Goal: Contribute content: Add original content to the website for others to see

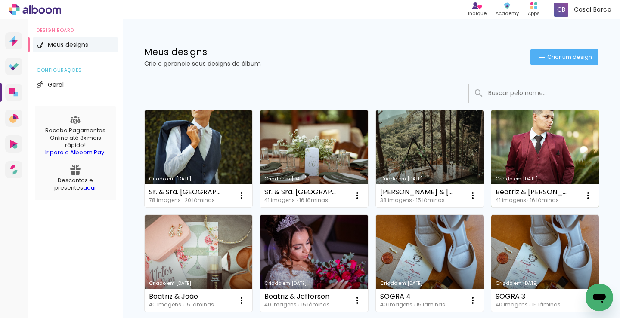
click at [517, 158] on link "Criado em 28/08/25" at bounding box center [545, 158] width 108 height 97
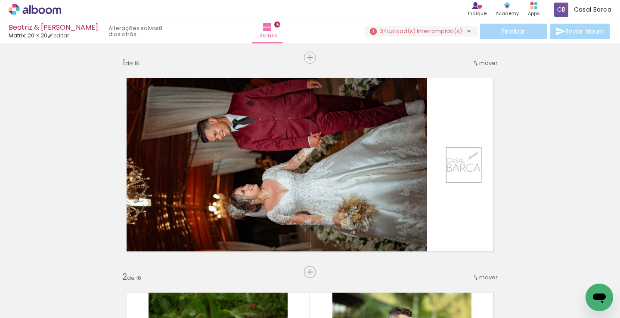
click at [40, 306] on span "Adicionar Fotos" at bounding box center [31, 306] width 26 height 9
click at [0, 0] on input "file" at bounding box center [0, 0] width 0 height 0
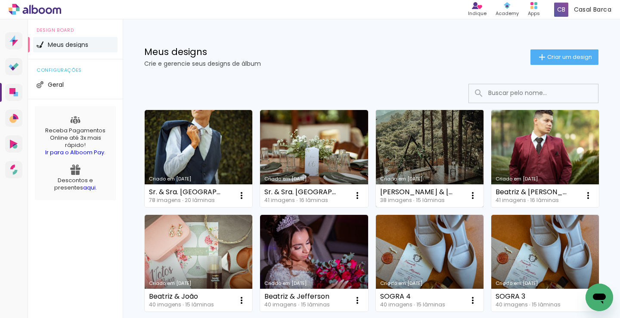
click at [407, 142] on link "Criado em [DATE]" at bounding box center [430, 158] width 108 height 97
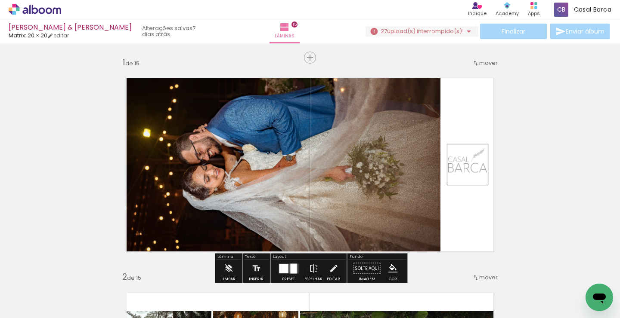
click at [43, 307] on span "Adicionar Fotos" at bounding box center [31, 306] width 26 height 9
click at [0, 0] on input "file" at bounding box center [0, 0] width 0 height 0
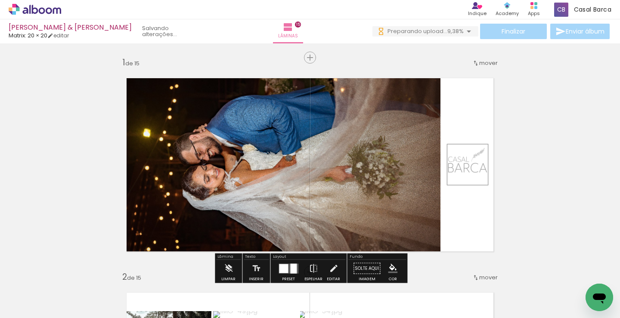
click at [40, 292] on input "Todas as fotos" at bounding box center [24, 292] width 33 height 7
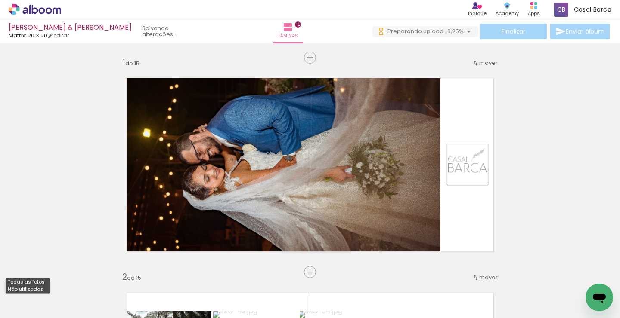
click at [0, 0] on slot "Não utilizadas" at bounding box center [0, 0] width 0 height 0
type input "Não utilizadas"
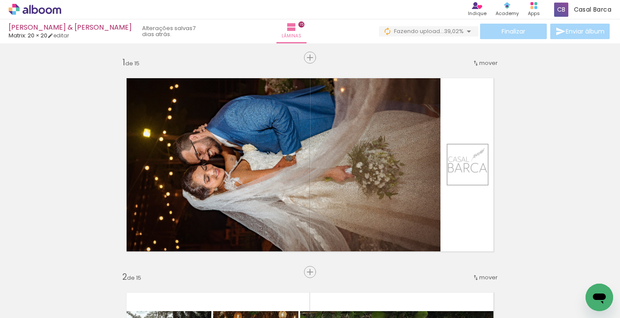
click at [69, 272] on iron-icon at bounding box center [67, 272] width 9 height 9
